Goal: Check status: Check status

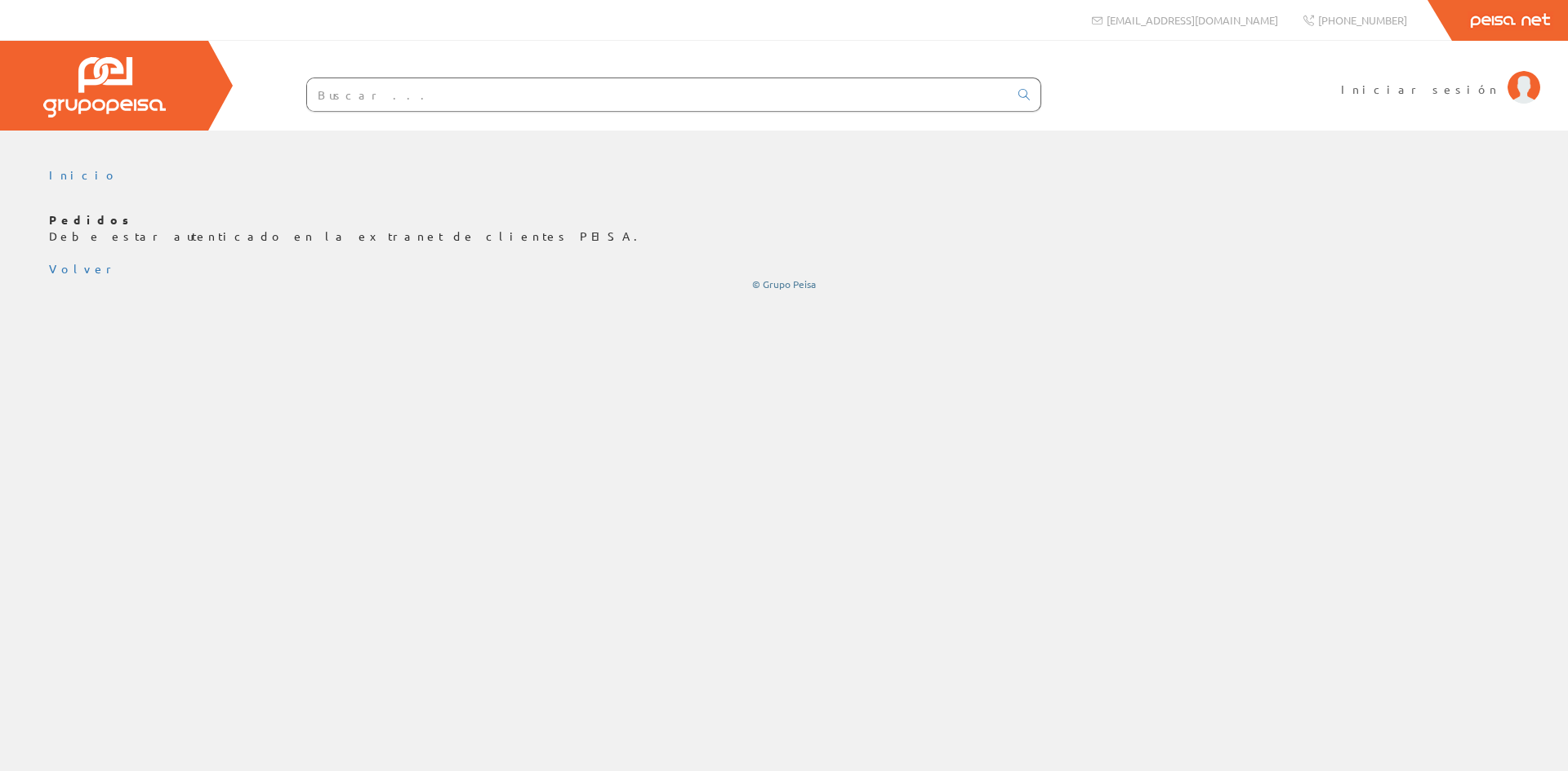
click at [1427, 95] on div "Iniciar sesión" at bounding box center [784, 85] width 1568 height 90
click at [1448, 90] on span "Iniciar sesión" at bounding box center [1420, 88] width 158 height 16
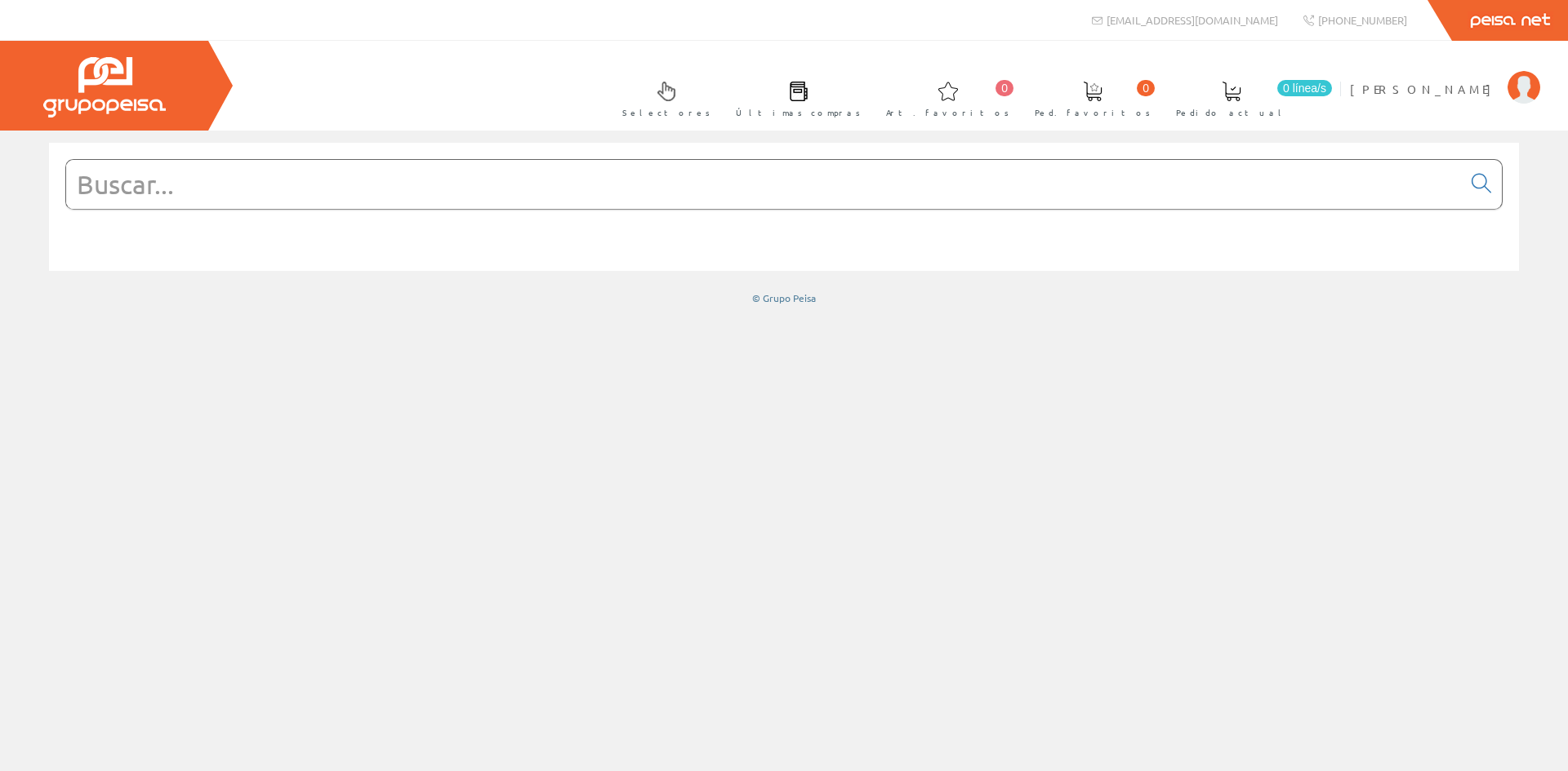
click at [185, 181] on input "text" at bounding box center [764, 184] width 1395 height 49
click at [188, 181] on input "text" at bounding box center [764, 184] width 1395 height 49
click at [526, 325] on div at bounding box center [784, 451] width 1568 height 641
click at [1430, 89] on span "[PERSON_NAME]" at bounding box center [1424, 88] width 149 height 16
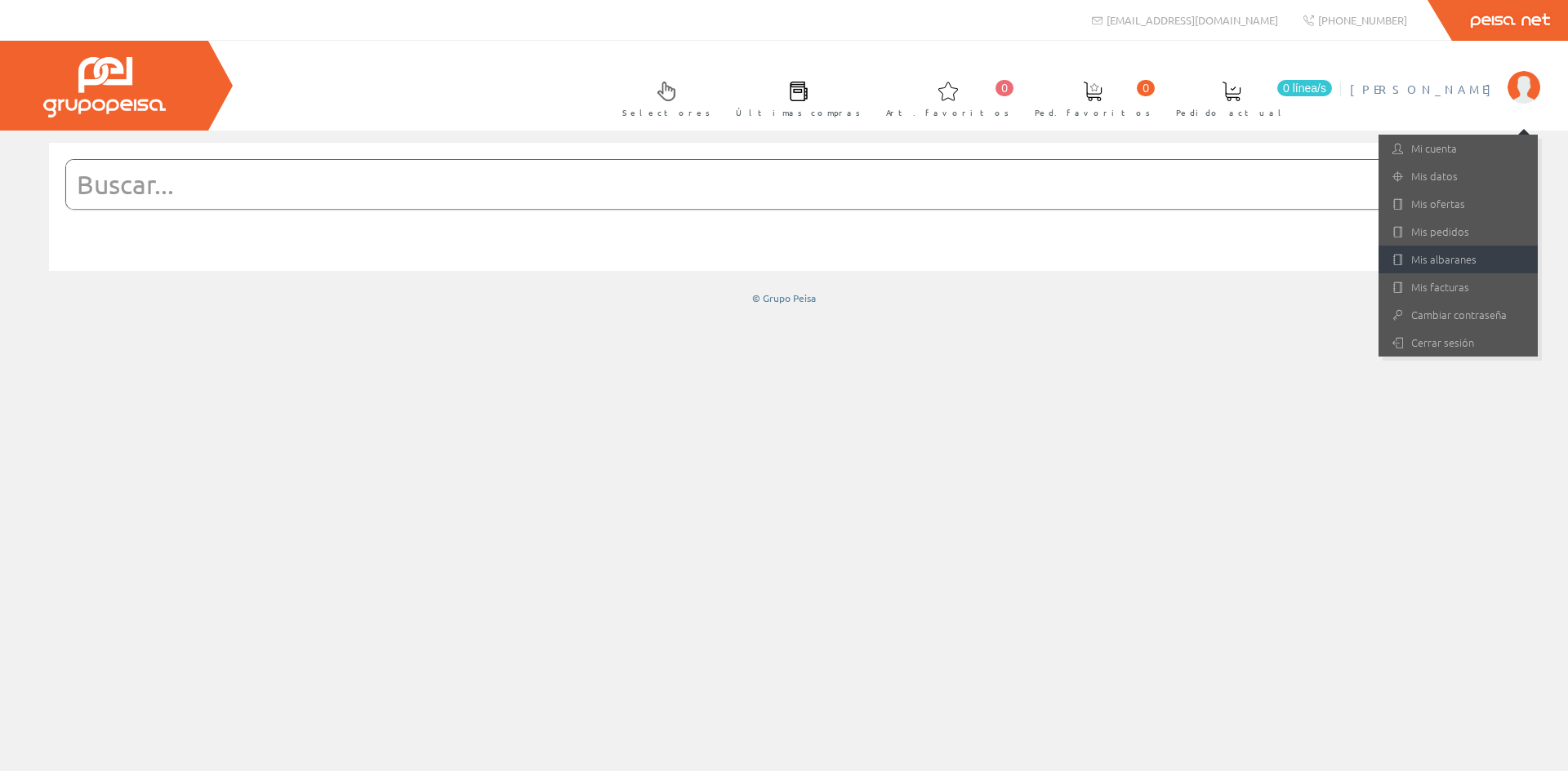
click at [1438, 256] on link "Mis albaranes" at bounding box center [1458, 259] width 159 height 28
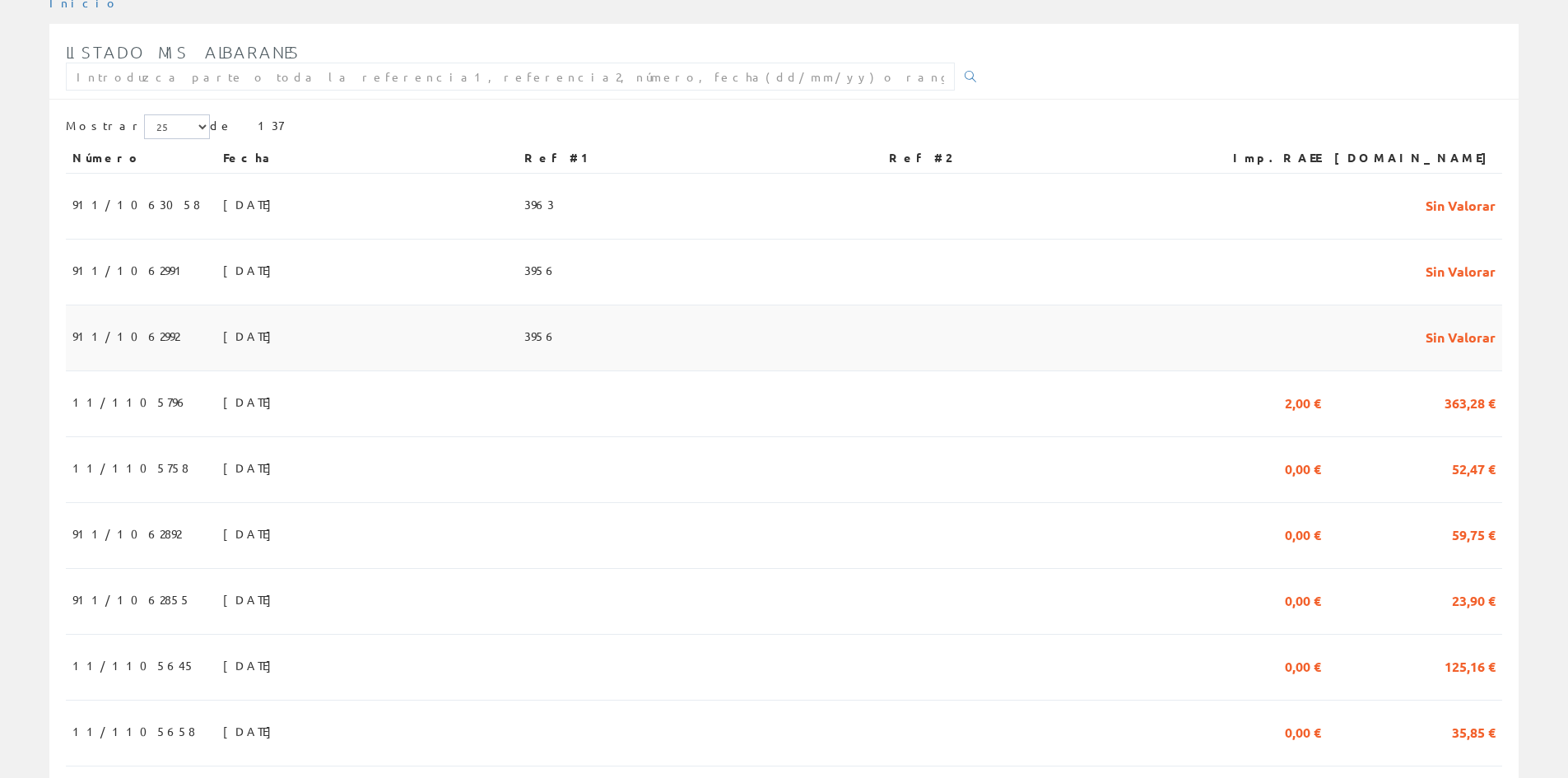
scroll to position [248, 0]
click at [290, 217] on td "[DATE]" at bounding box center [367, 205] width 301 height 66
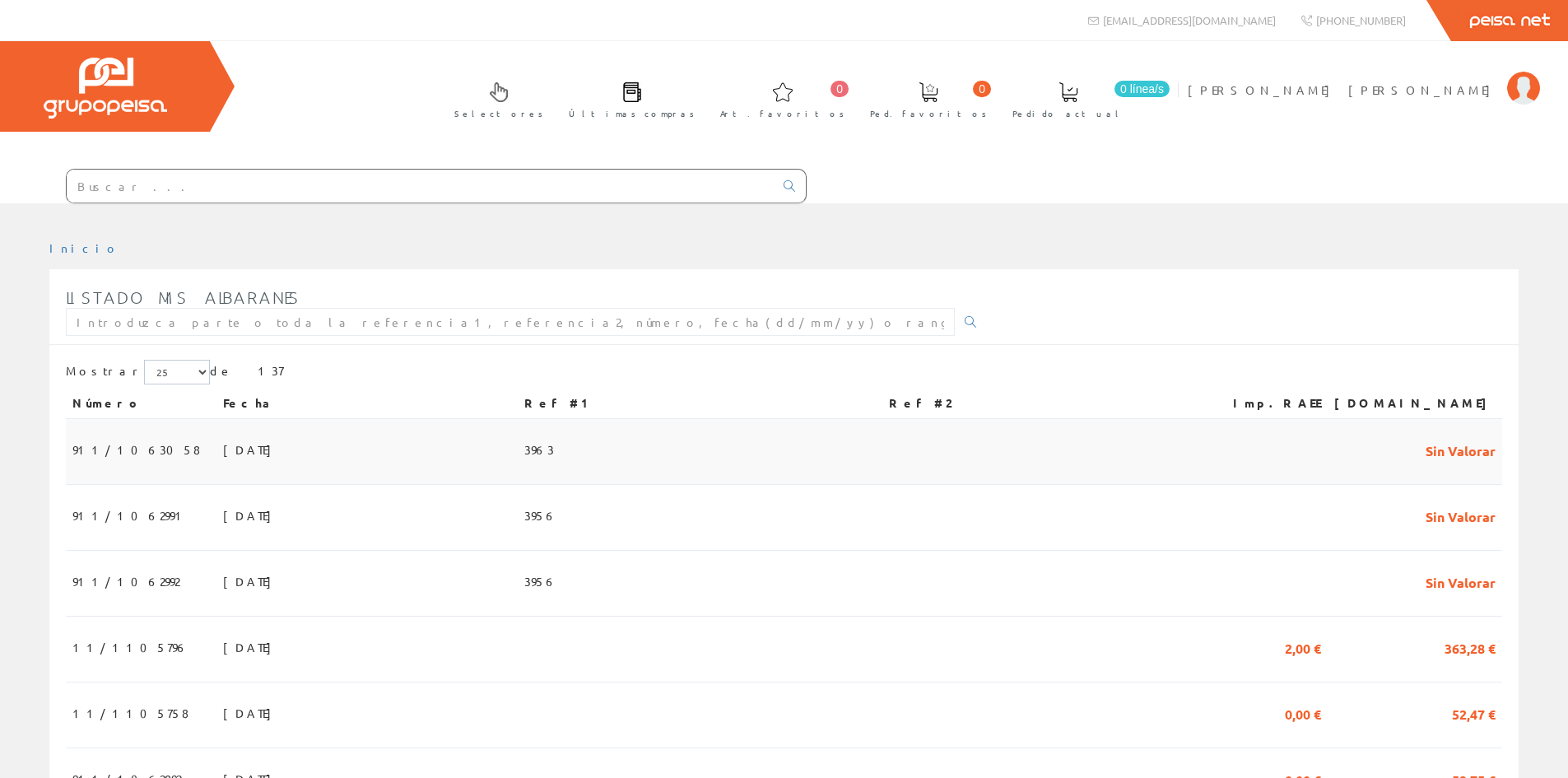
scroll to position [248, 0]
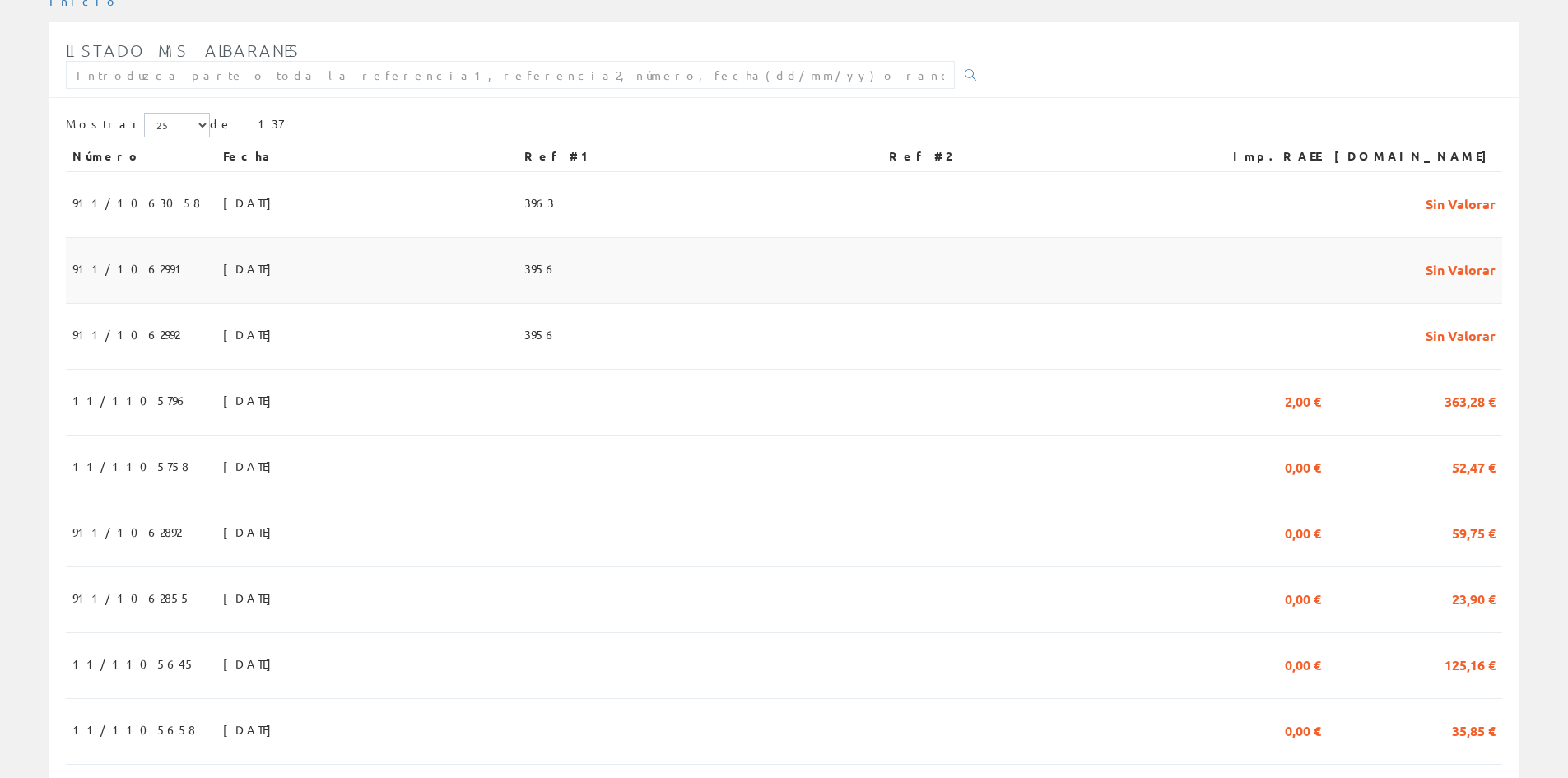
click at [271, 252] on td "02/10/2025" at bounding box center [367, 270] width 301 height 66
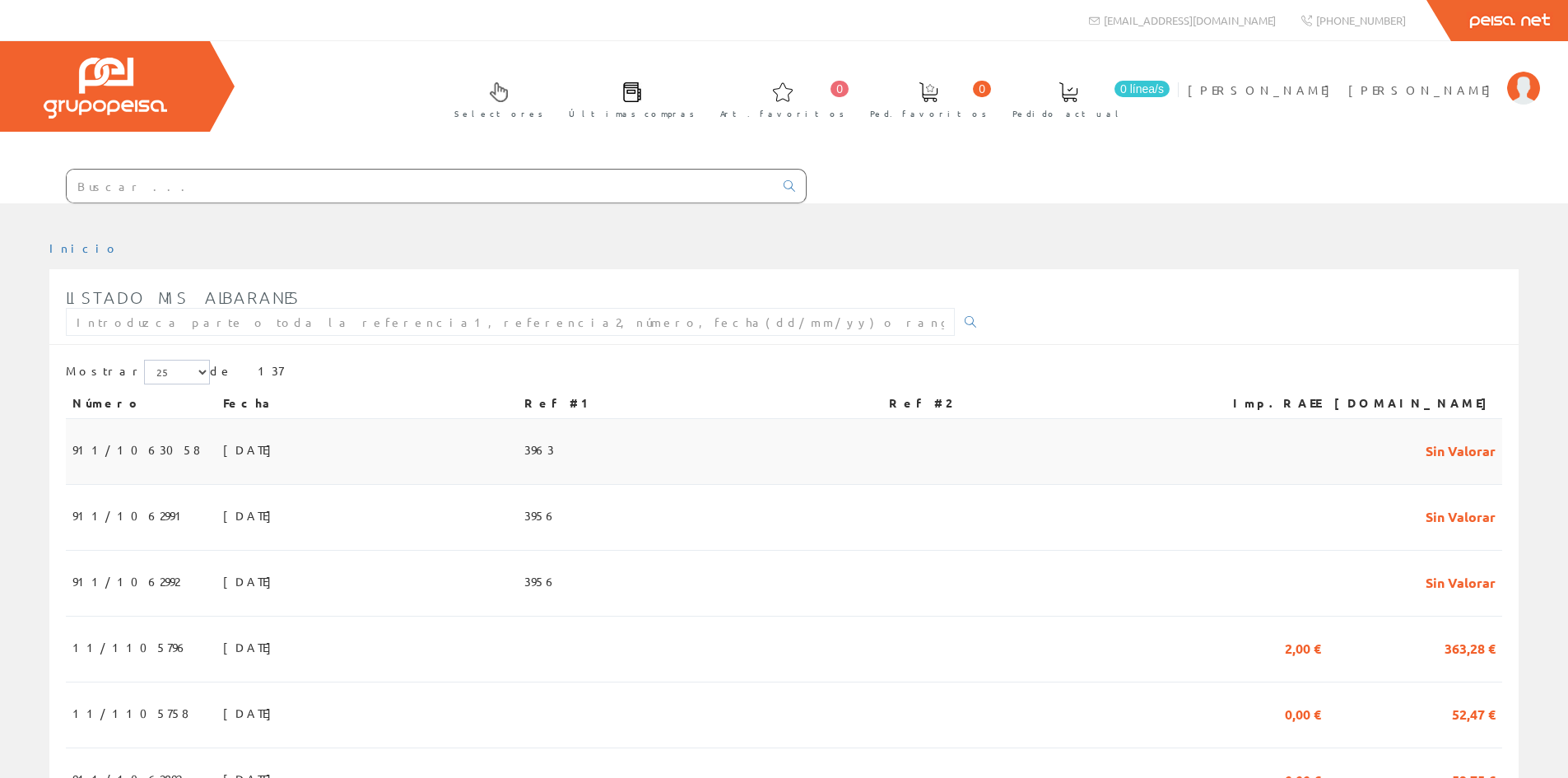
scroll to position [248, 0]
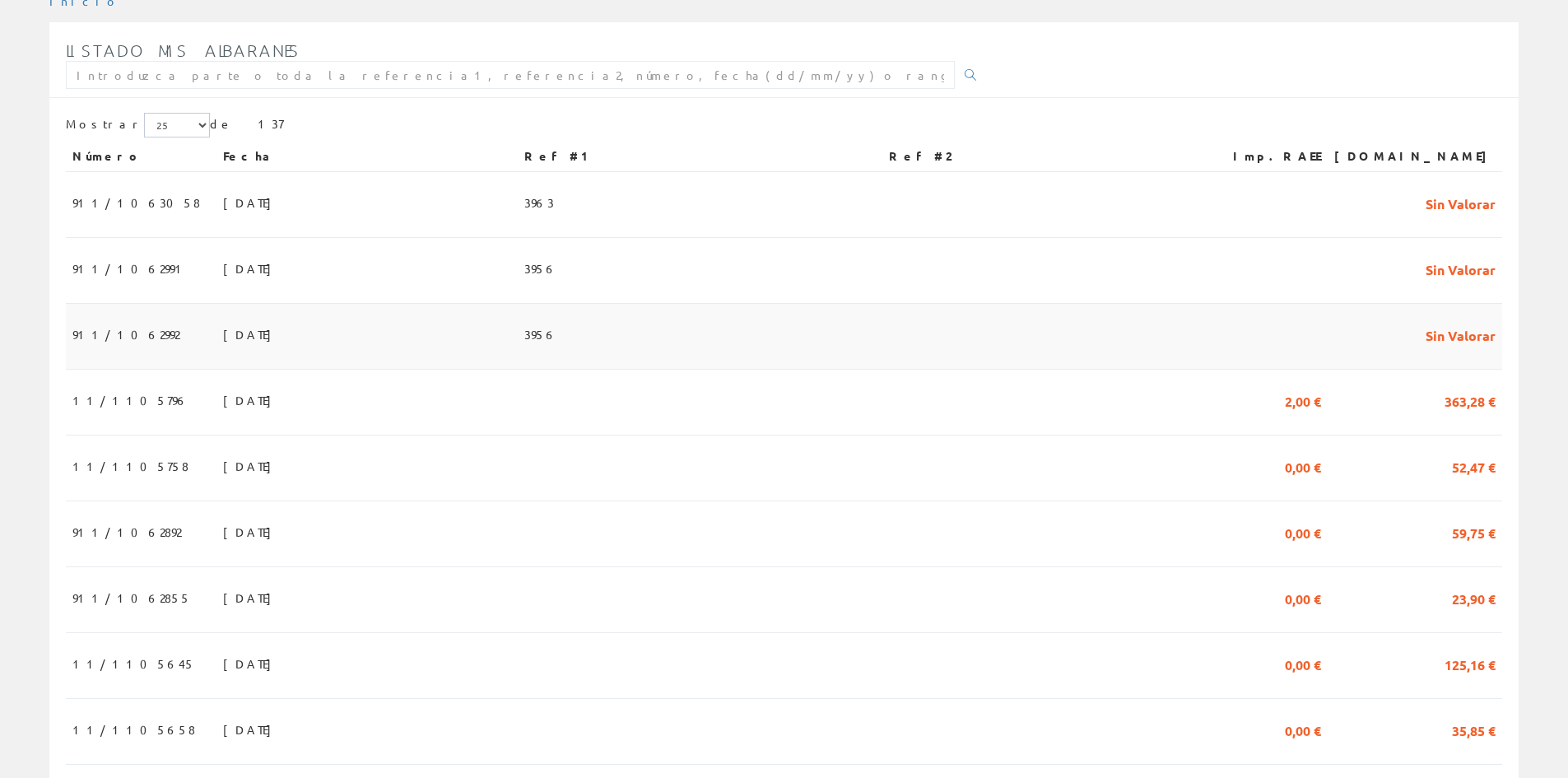
click at [361, 309] on td "02/10/2025" at bounding box center [367, 337] width 301 height 66
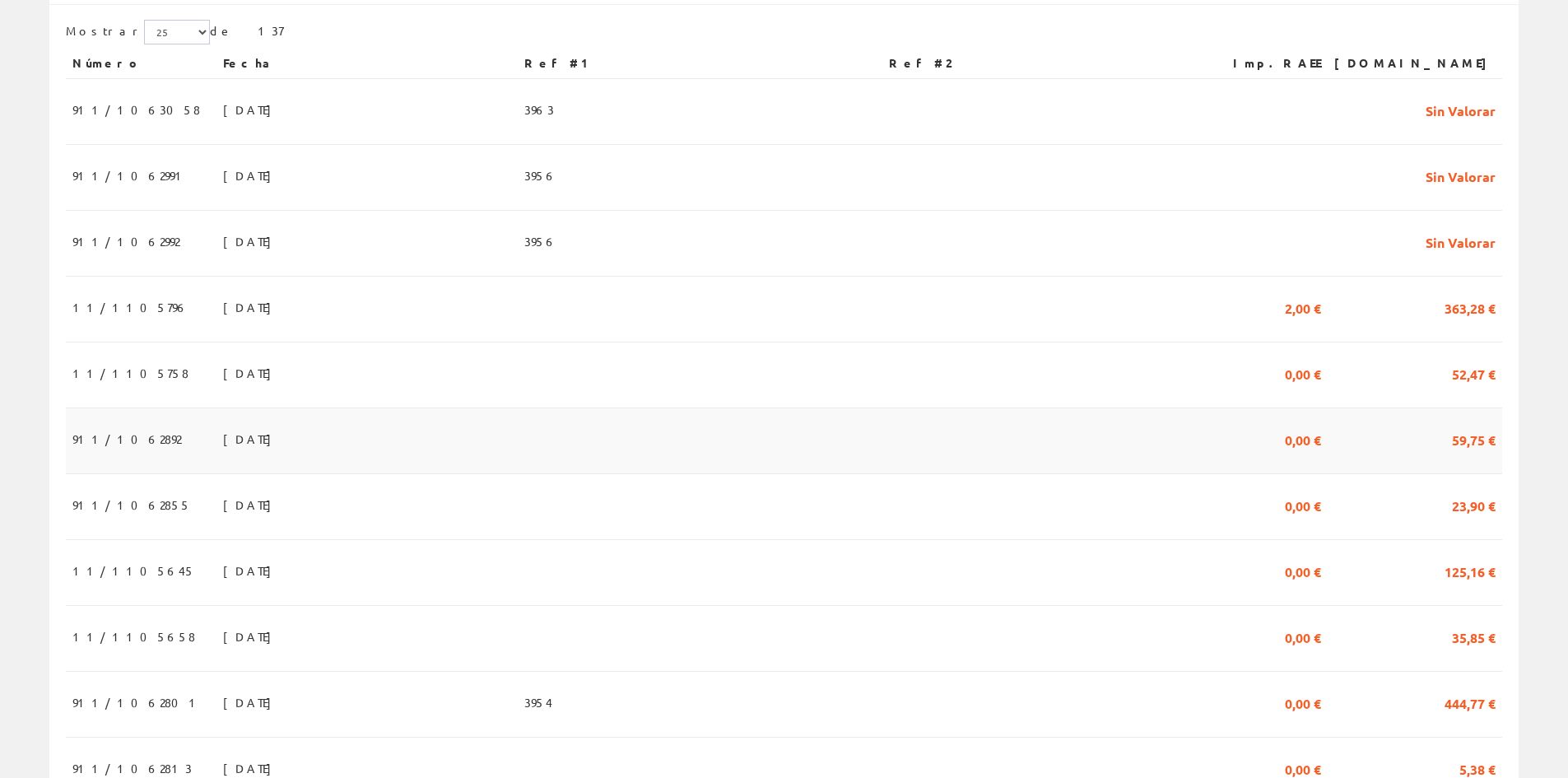
scroll to position [494, 0]
